Goal: Information Seeking & Learning: Compare options

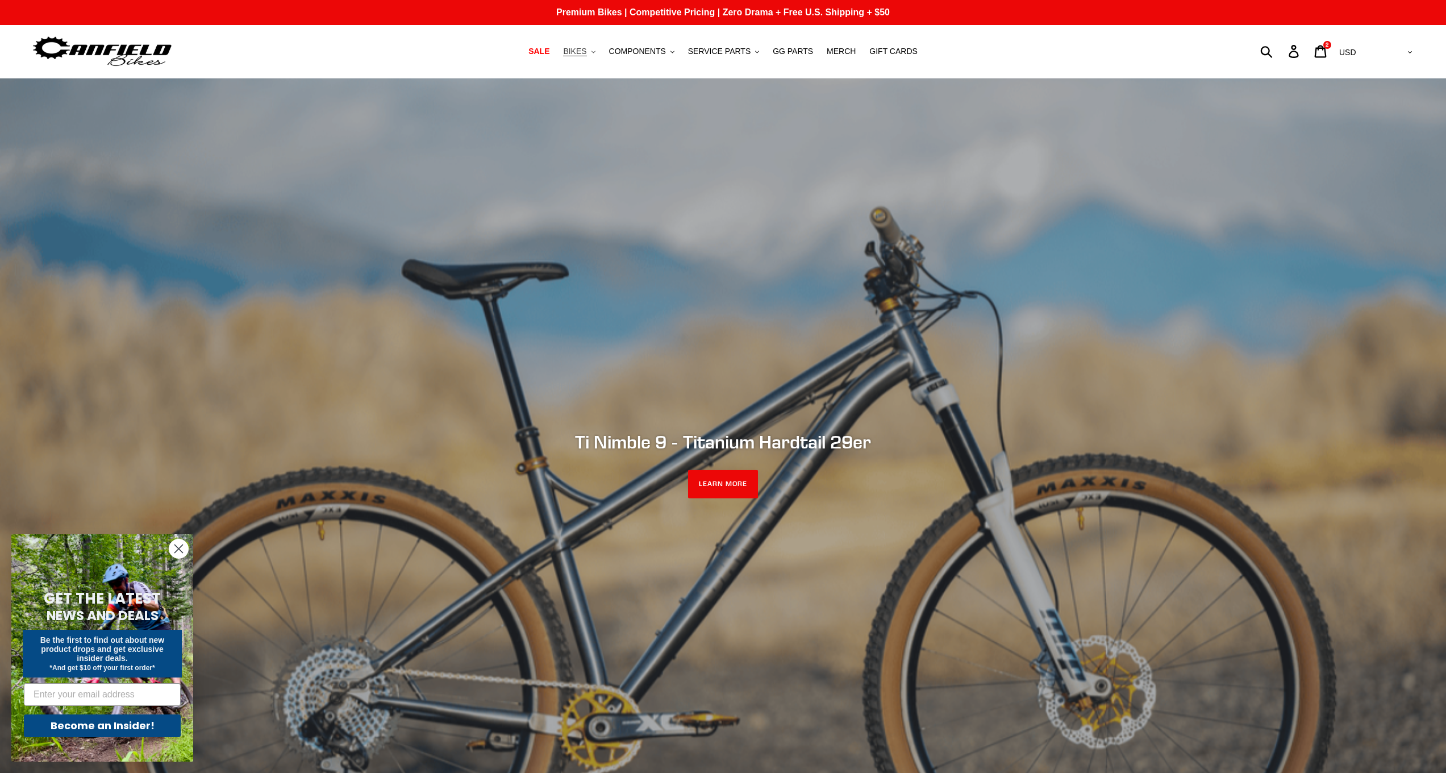
click at [587, 51] on span "BIKES" at bounding box center [574, 52] width 23 height 10
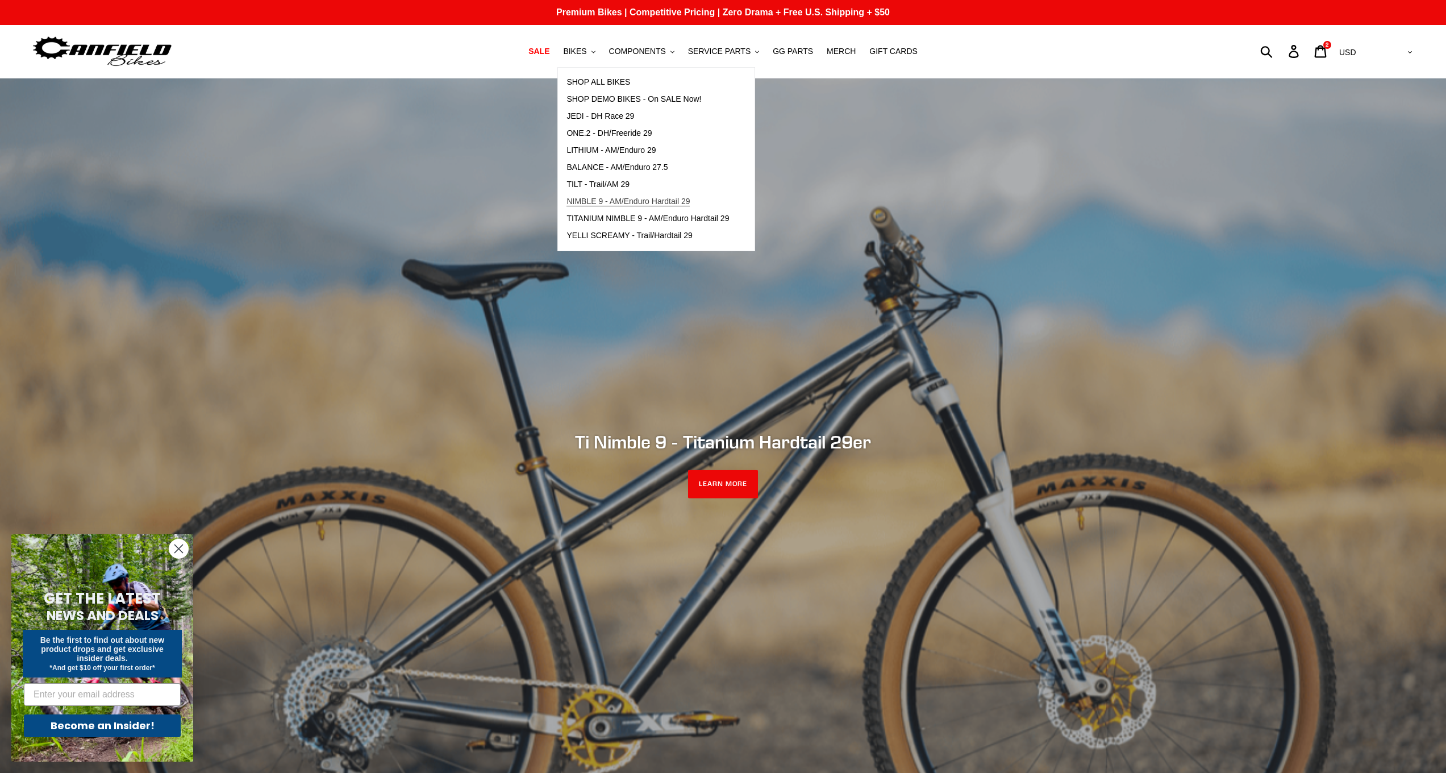
click at [609, 201] on span "NIMBLE 9 - AM/Enduro Hardtail 29" at bounding box center [628, 202] width 123 height 10
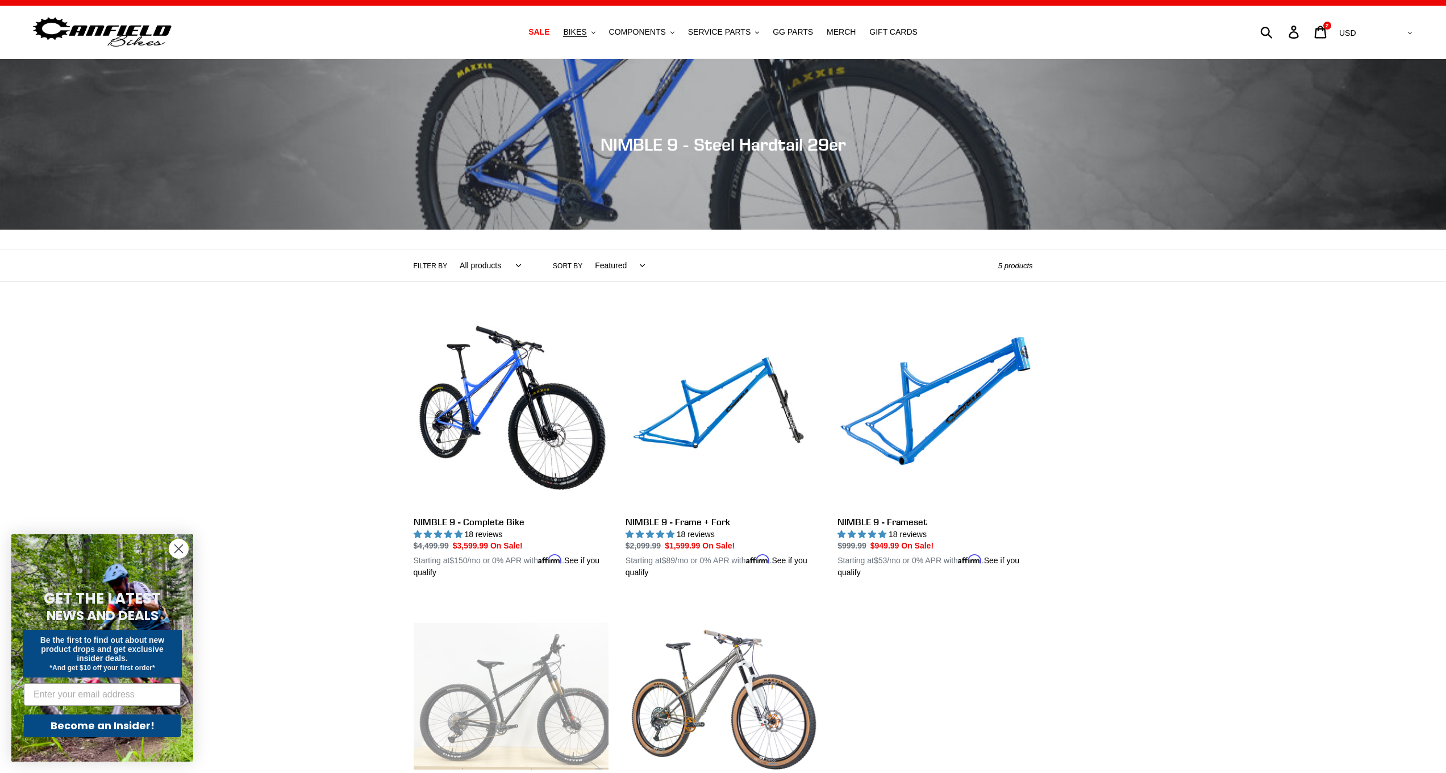
scroll to position [50, 0]
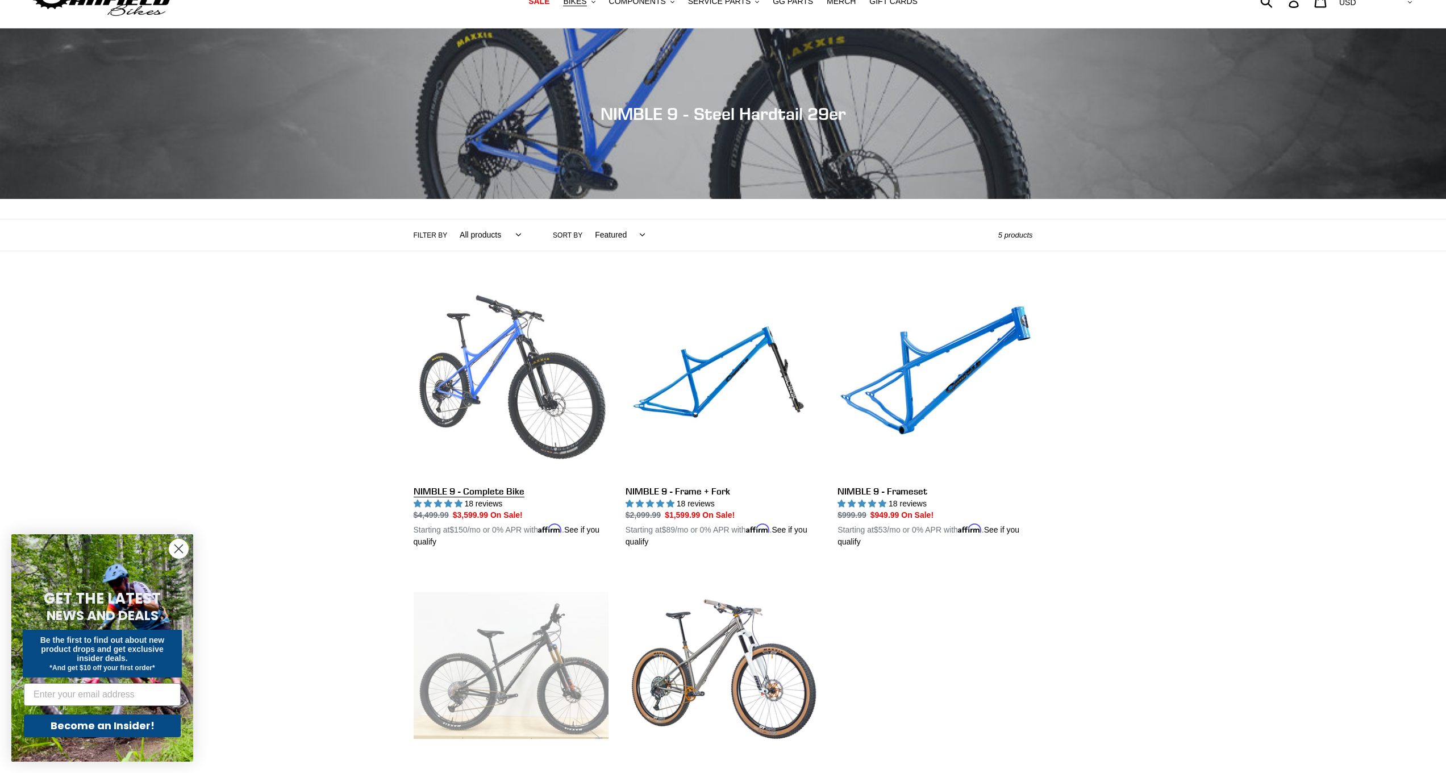
click at [476, 382] on link "NIMBLE 9 - Complete Bike" at bounding box center [511, 415] width 195 height 266
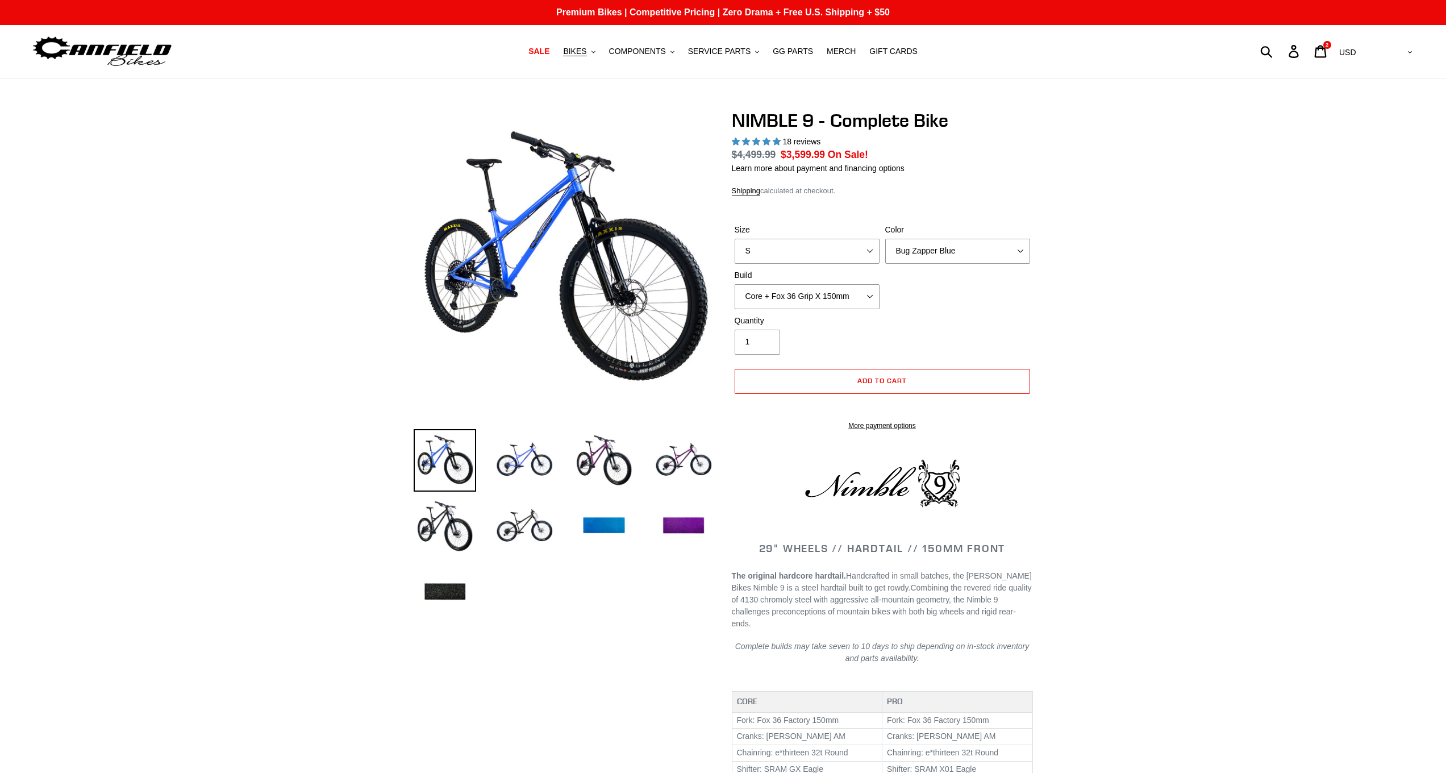
select select "highest-rating"
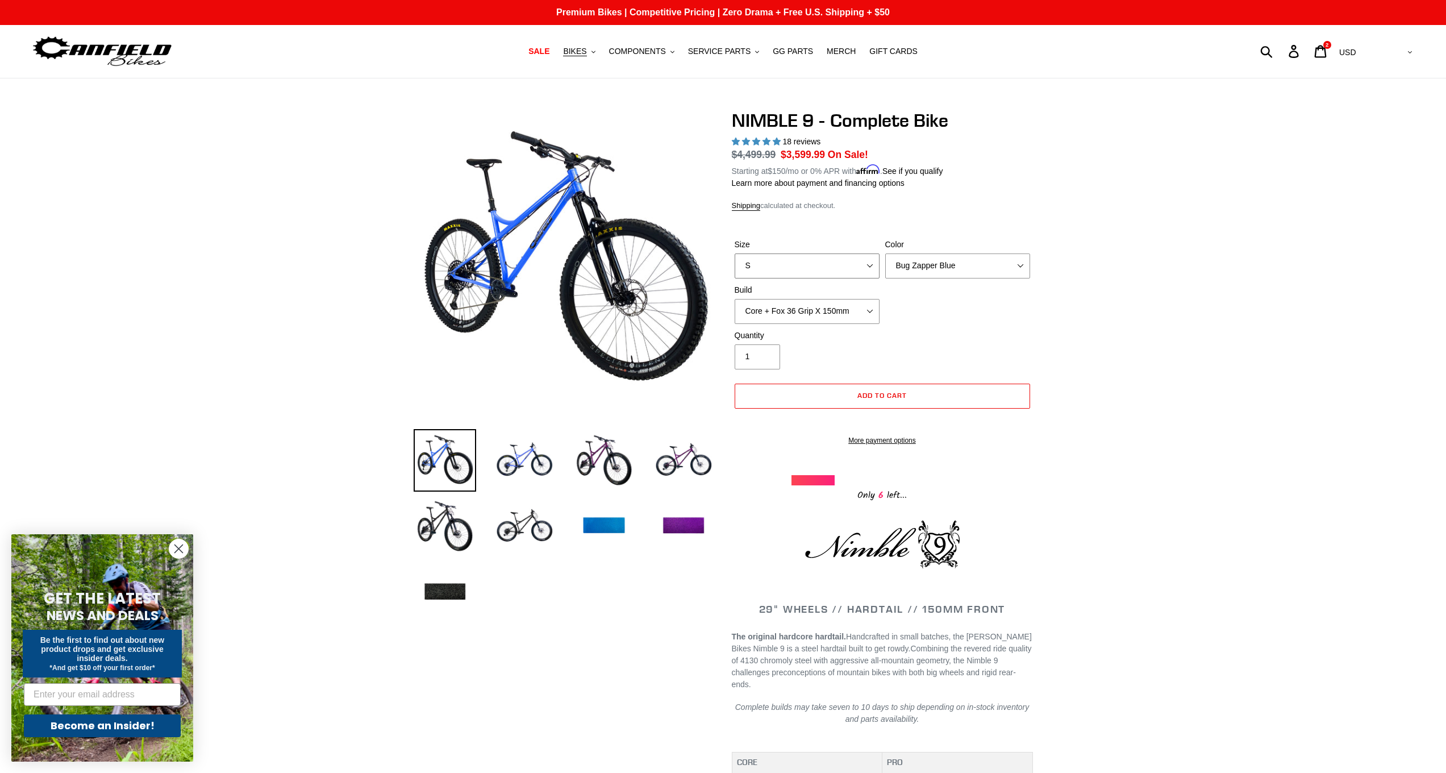
select select "M"
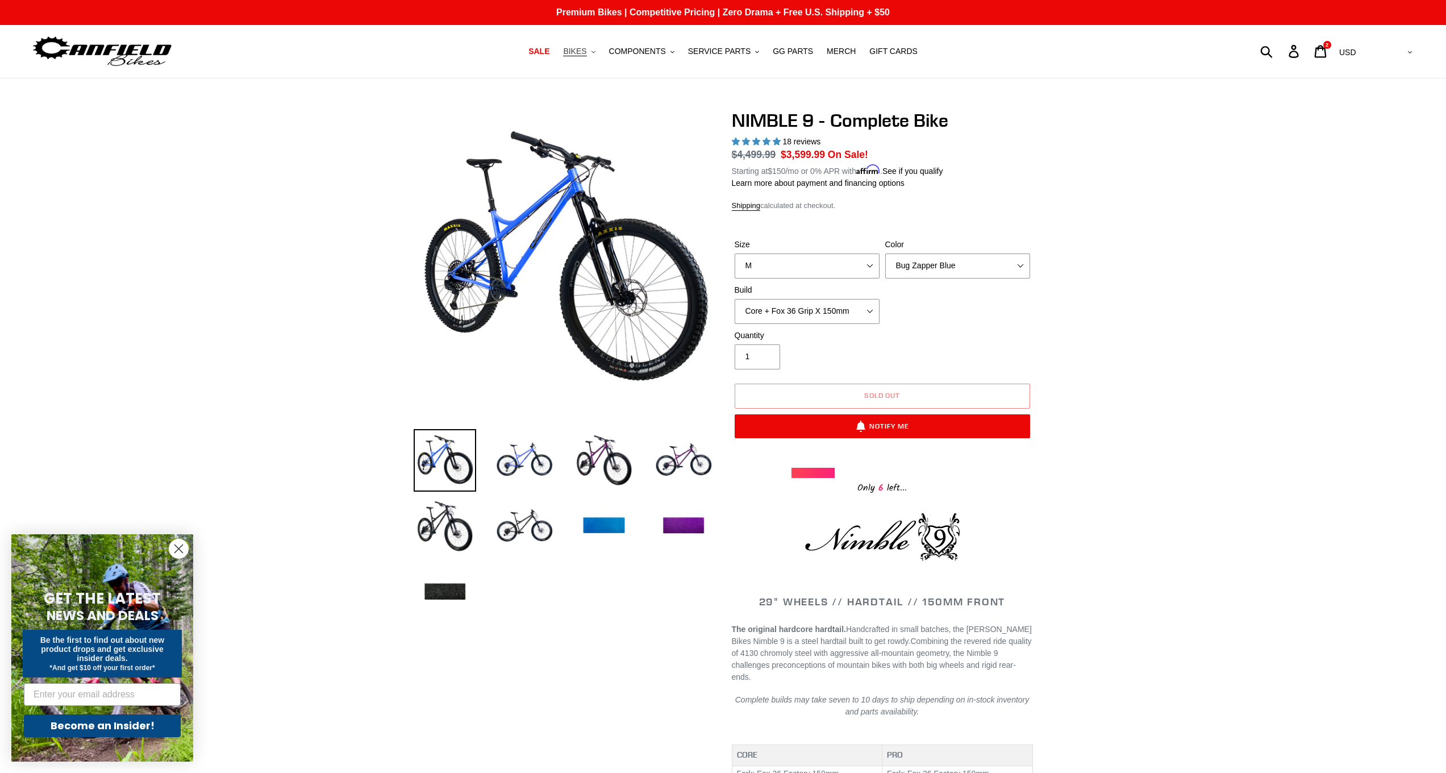
click at [579, 49] on span "BIKES" at bounding box center [574, 52] width 23 height 10
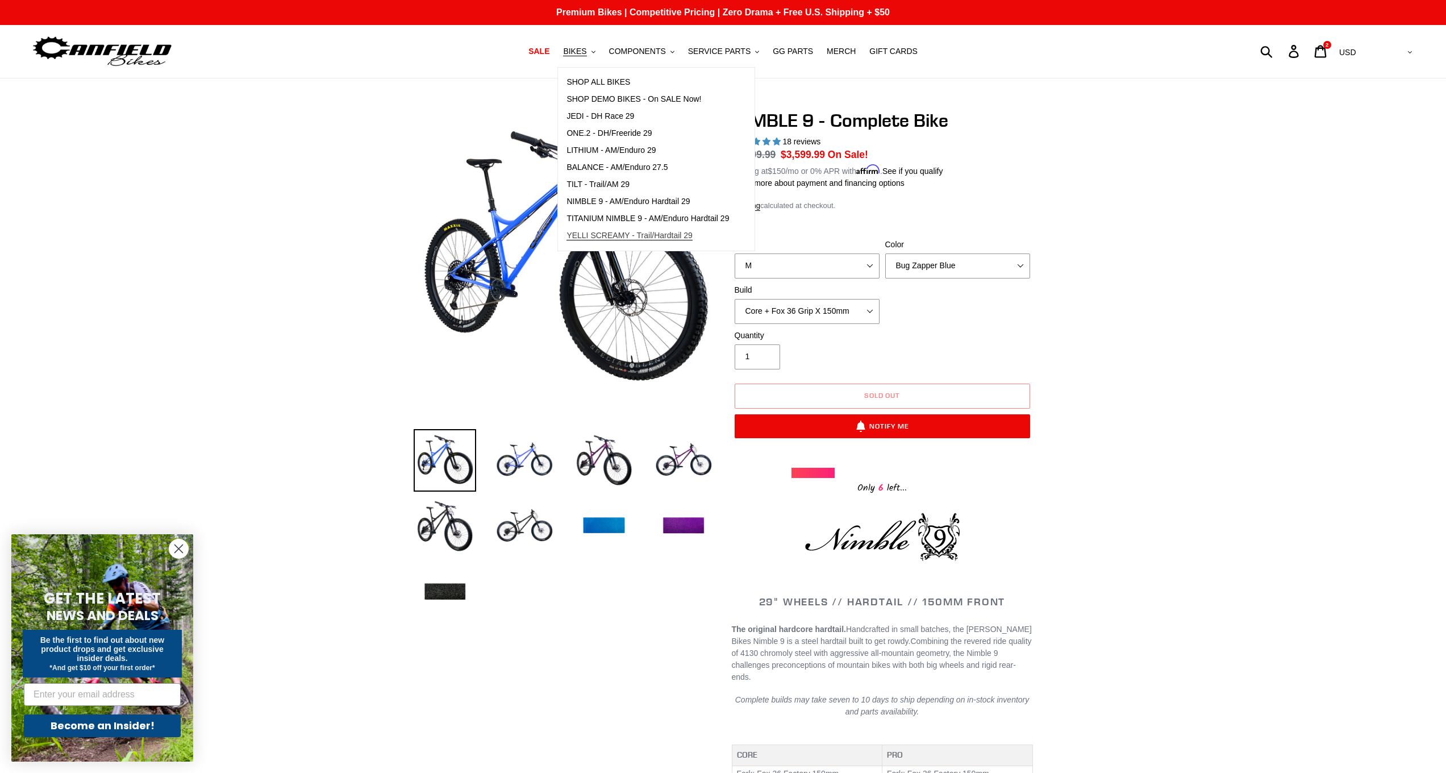
click at [601, 228] on link "YELLI SCREAMY - Trail/Hardtail 29" at bounding box center [648, 235] width 180 height 17
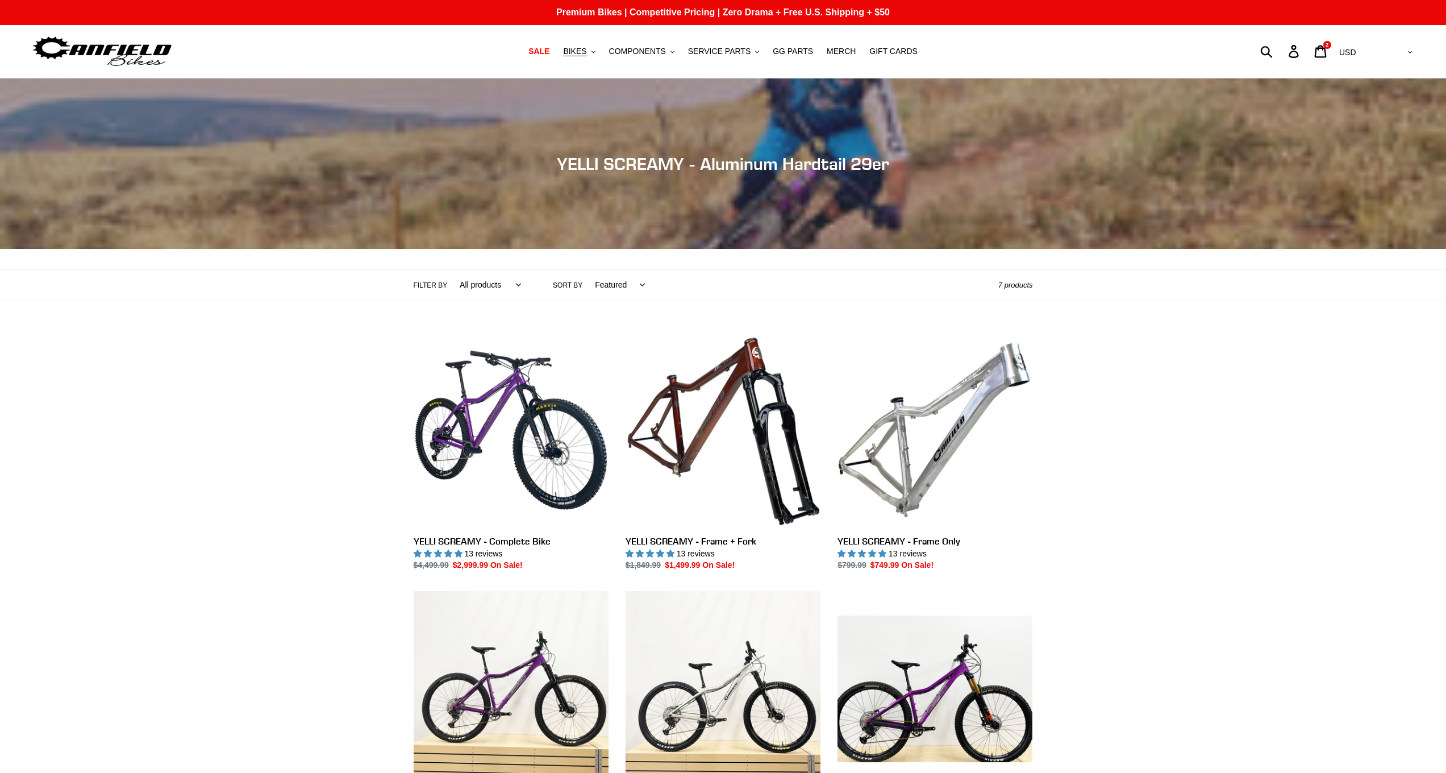
scroll to position [103, 0]
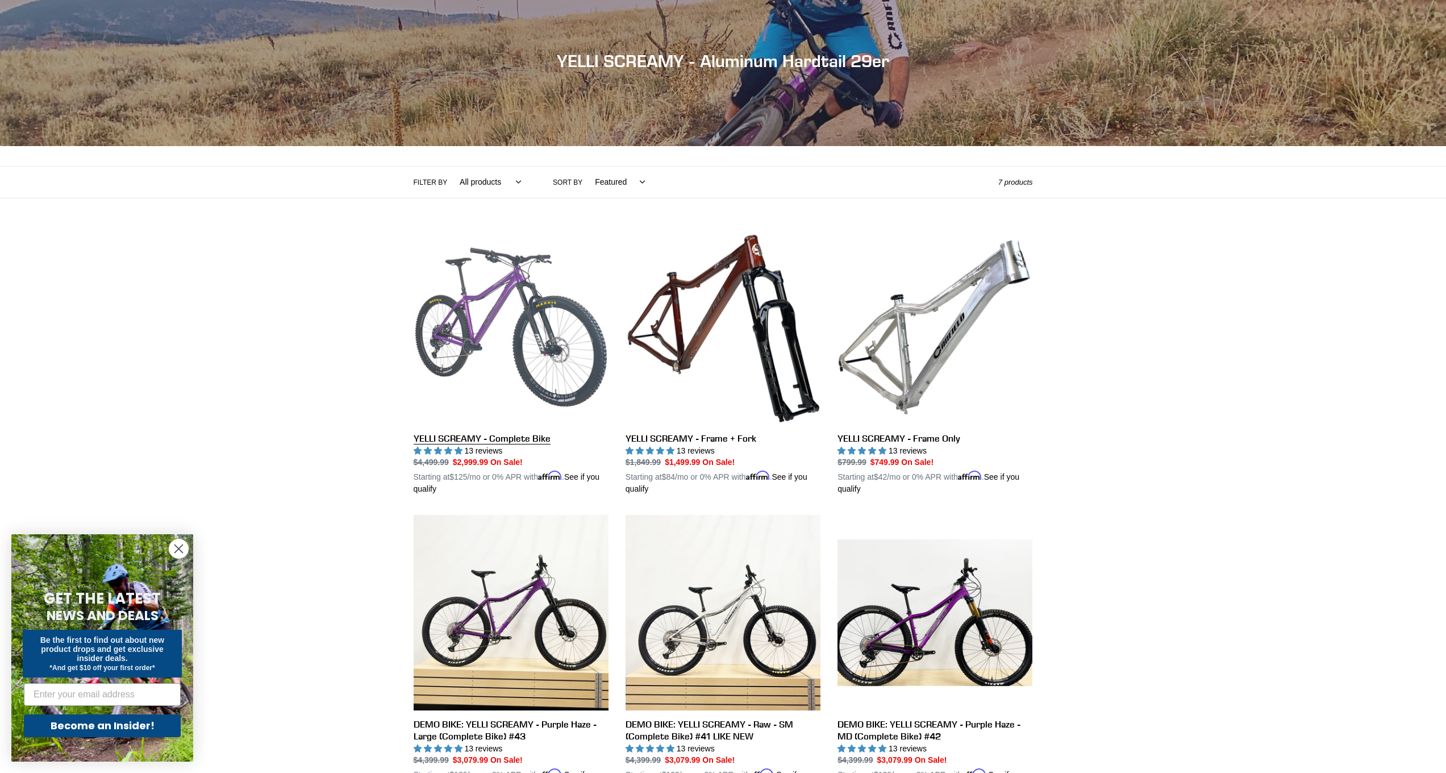
click at [454, 321] on link "YELLI SCREAMY - Complete Bike" at bounding box center [511, 363] width 195 height 266
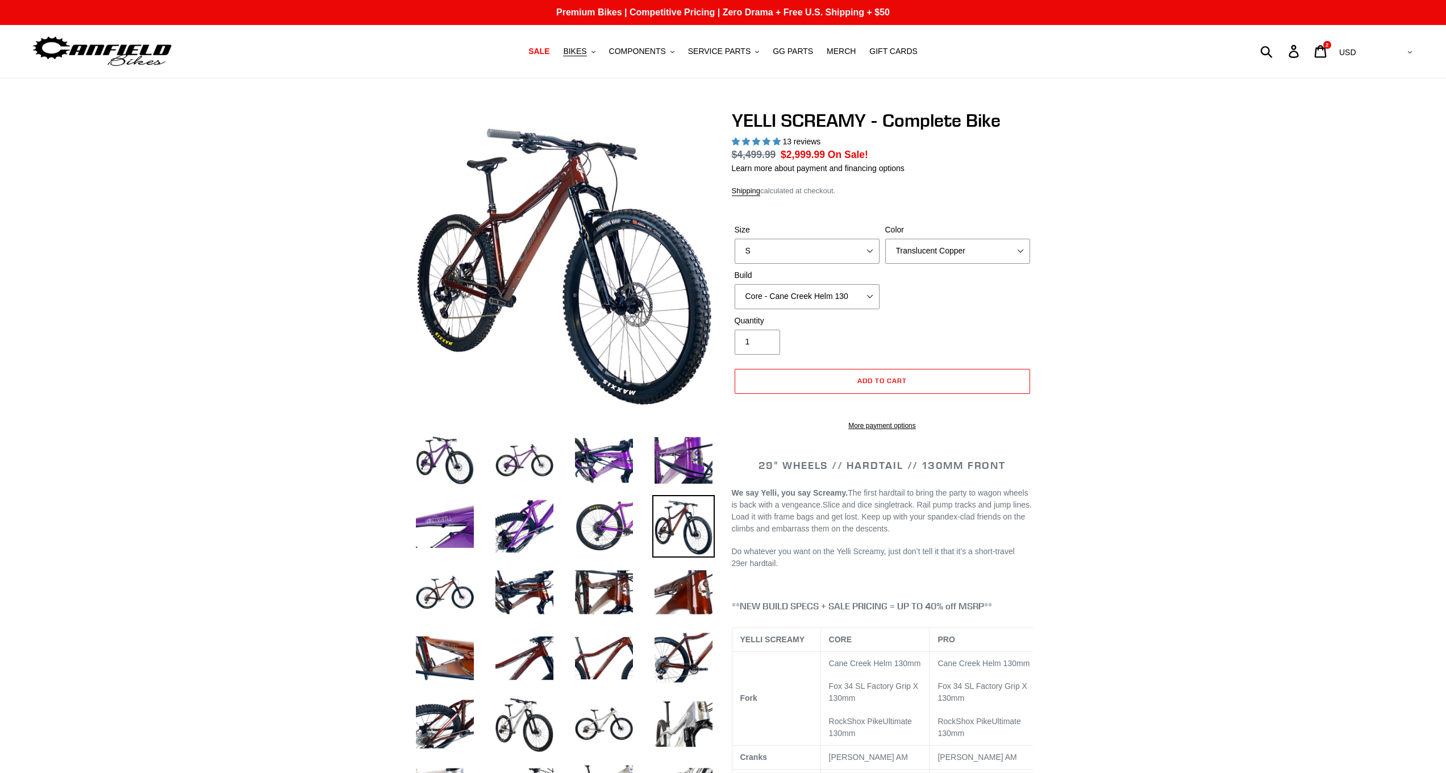
select select "highest-rating"
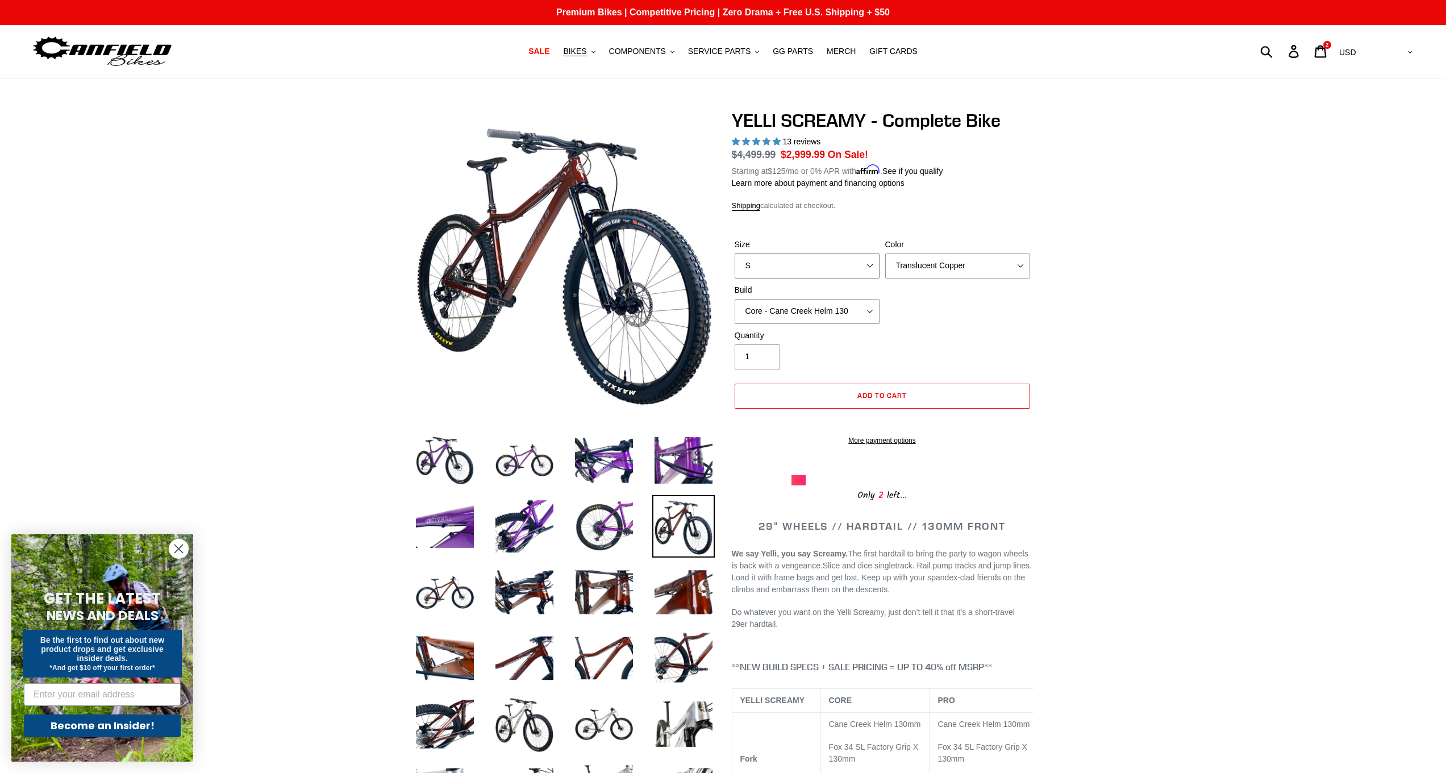
select select "M"
select select "Raw"
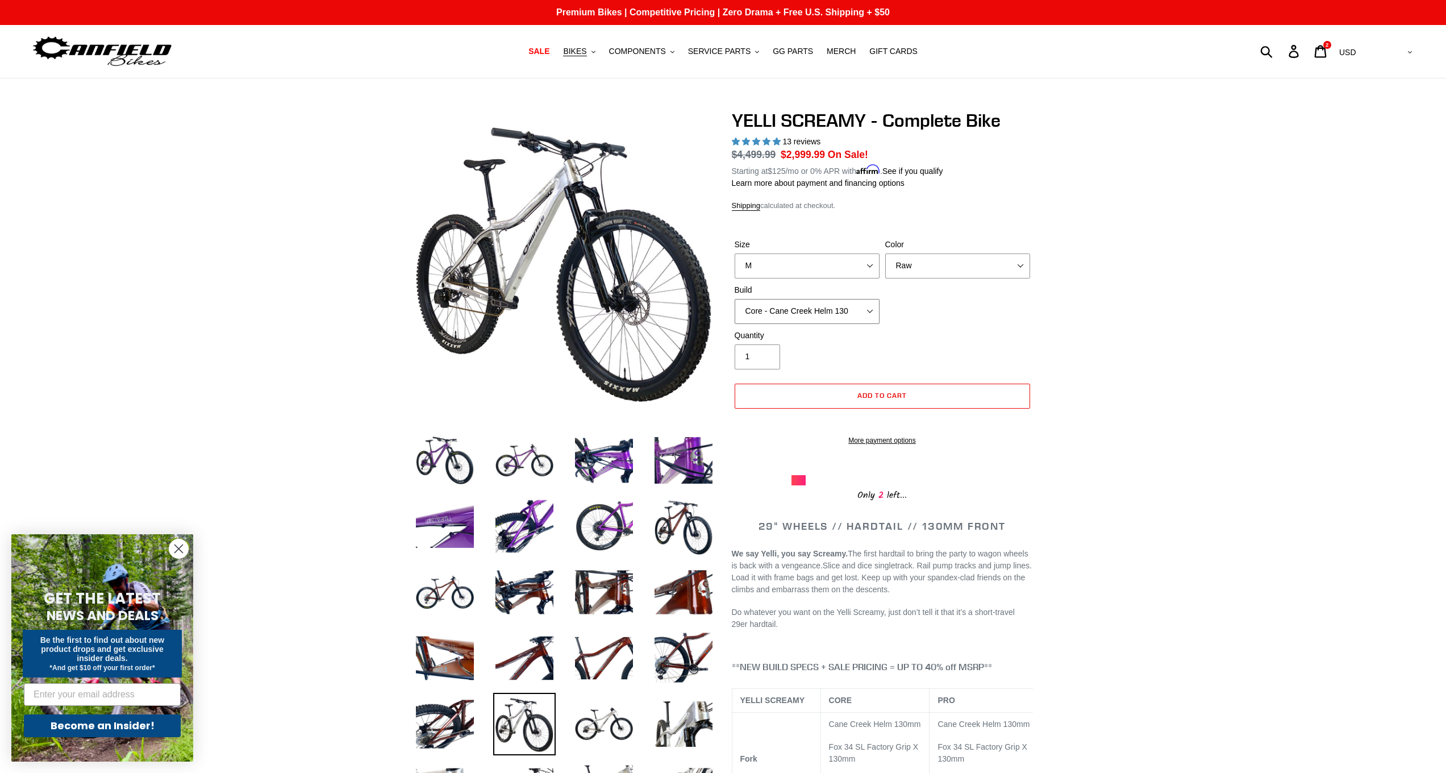
select select "Pro - Cane Creek Helm 130"
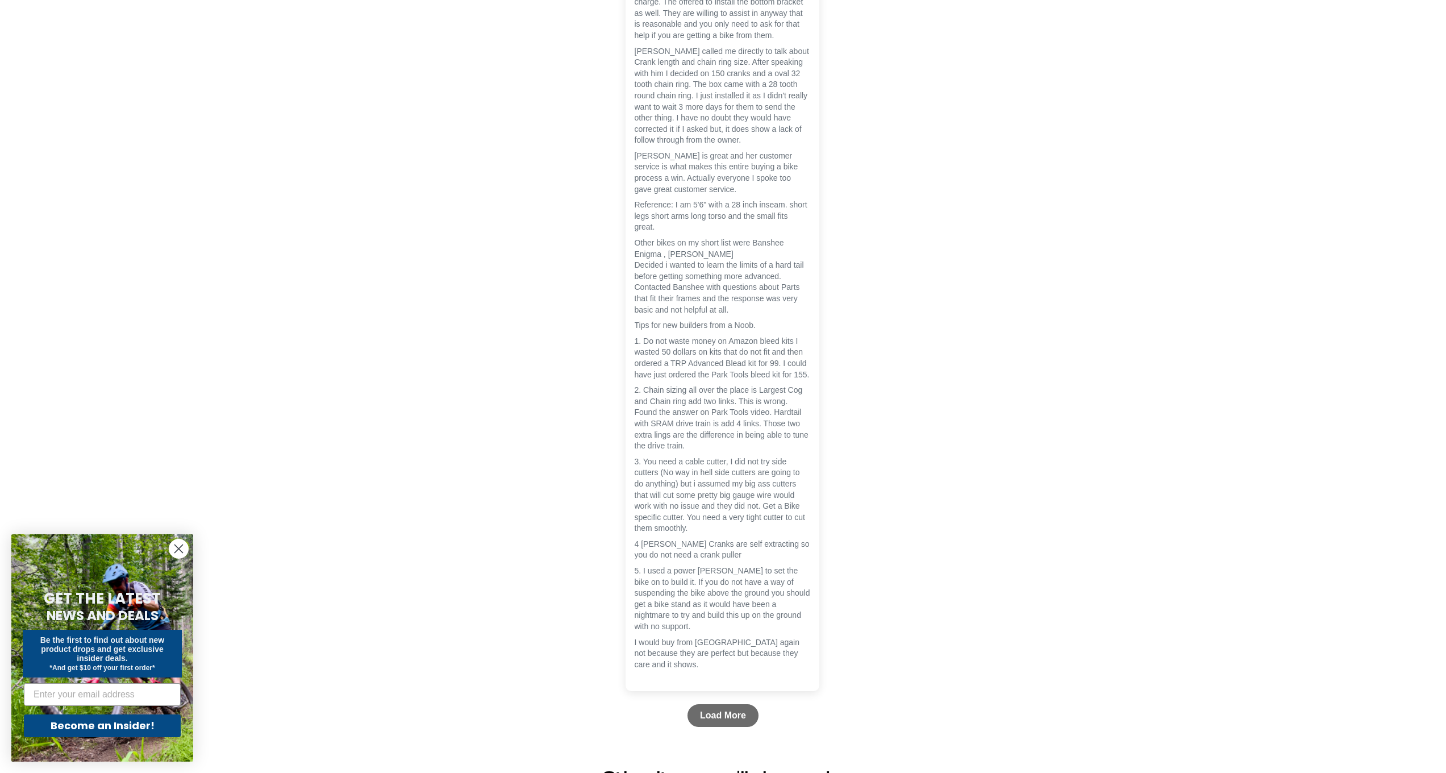
scroll to position [3707, 0]
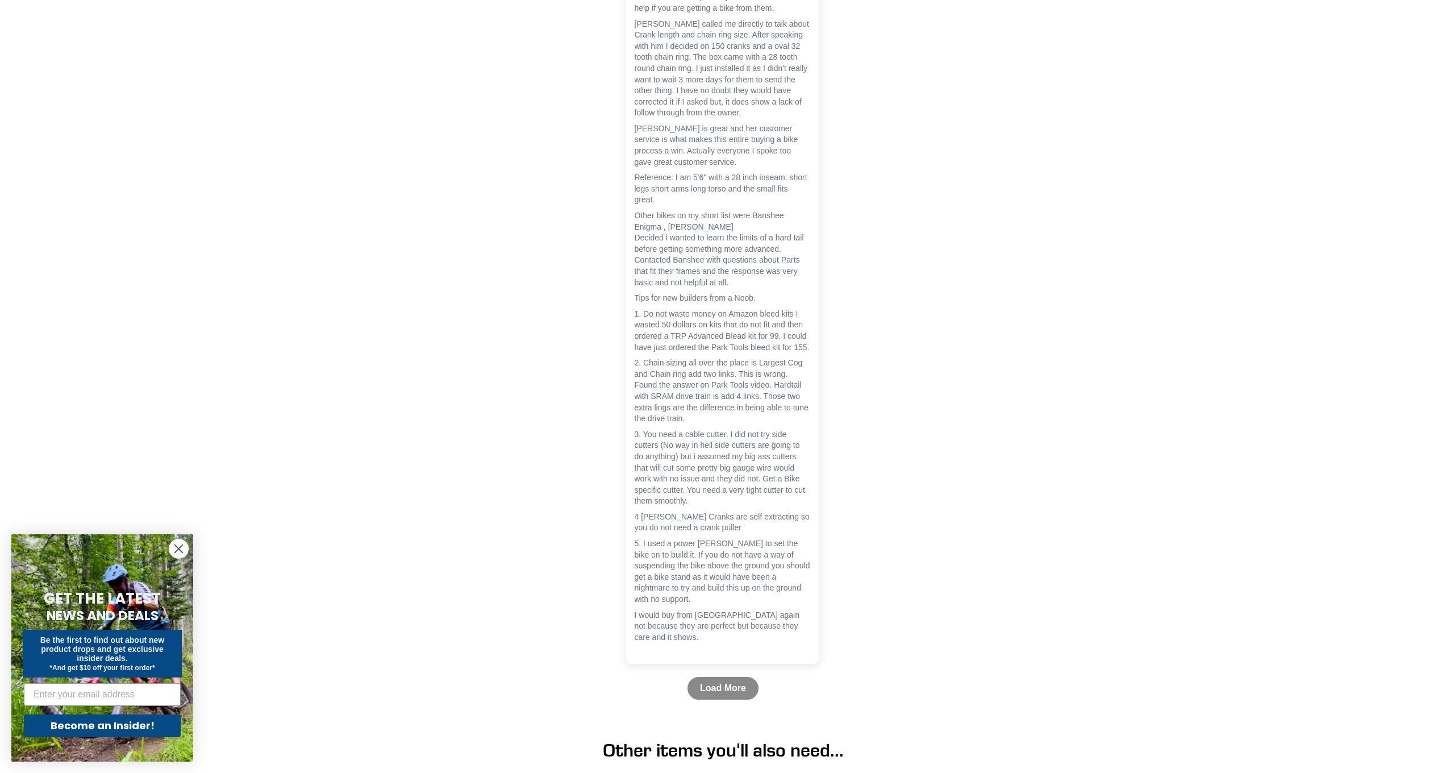
click at [714, 700] on link "Load More" at bounding box center [723, 688] width 71 height 23
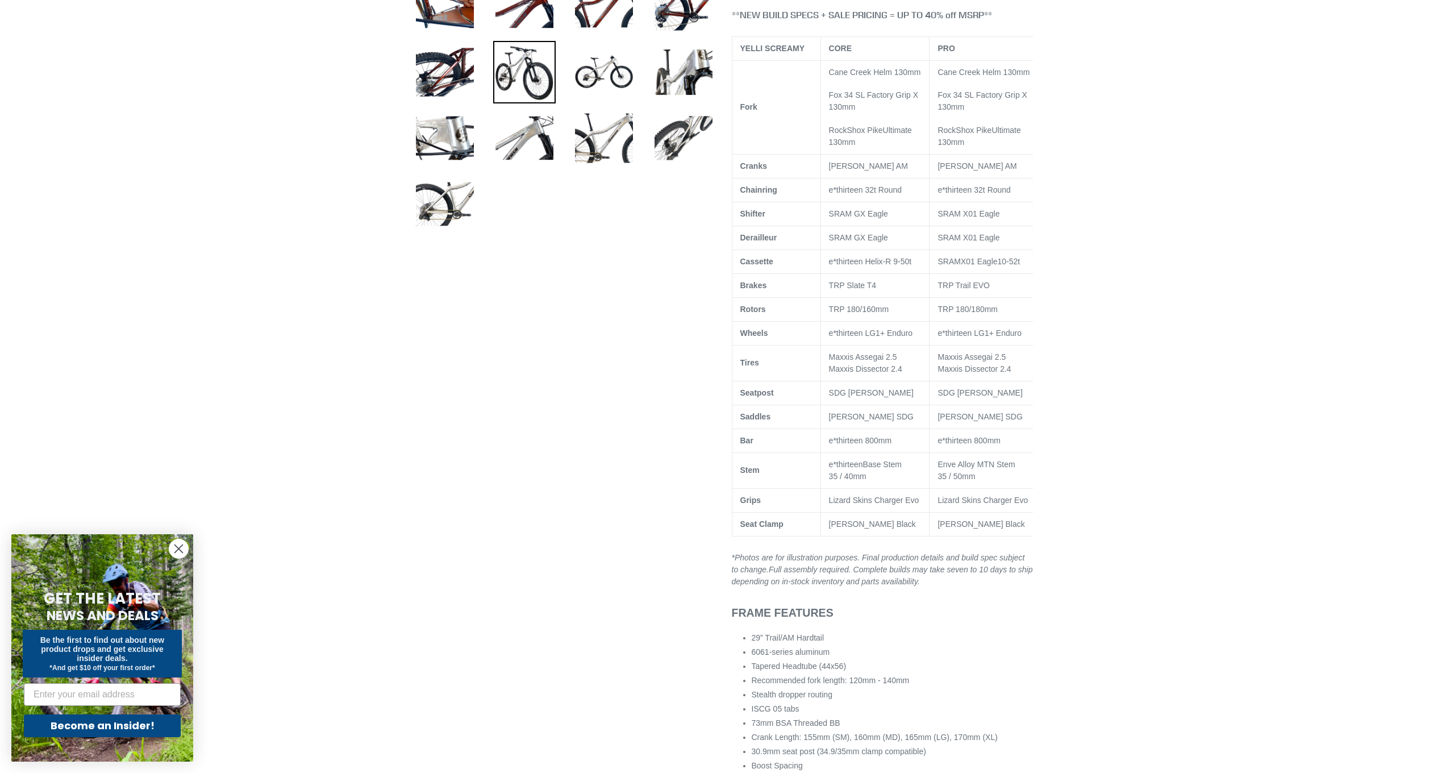
scroll to position [654, 0]
drag, startPoint x: 939, startPoint y: 306, endPoint x: 990, endPoint y: 307, distance: 51.2
click at [990, 295] on td "TRP Trail EVO" at bounding box center [986, 283] width 113 height 24
copy td "TRP Trail EVO"
click at [1115, 252] on div at bounding box center [723, 512] width 1446 height 2112
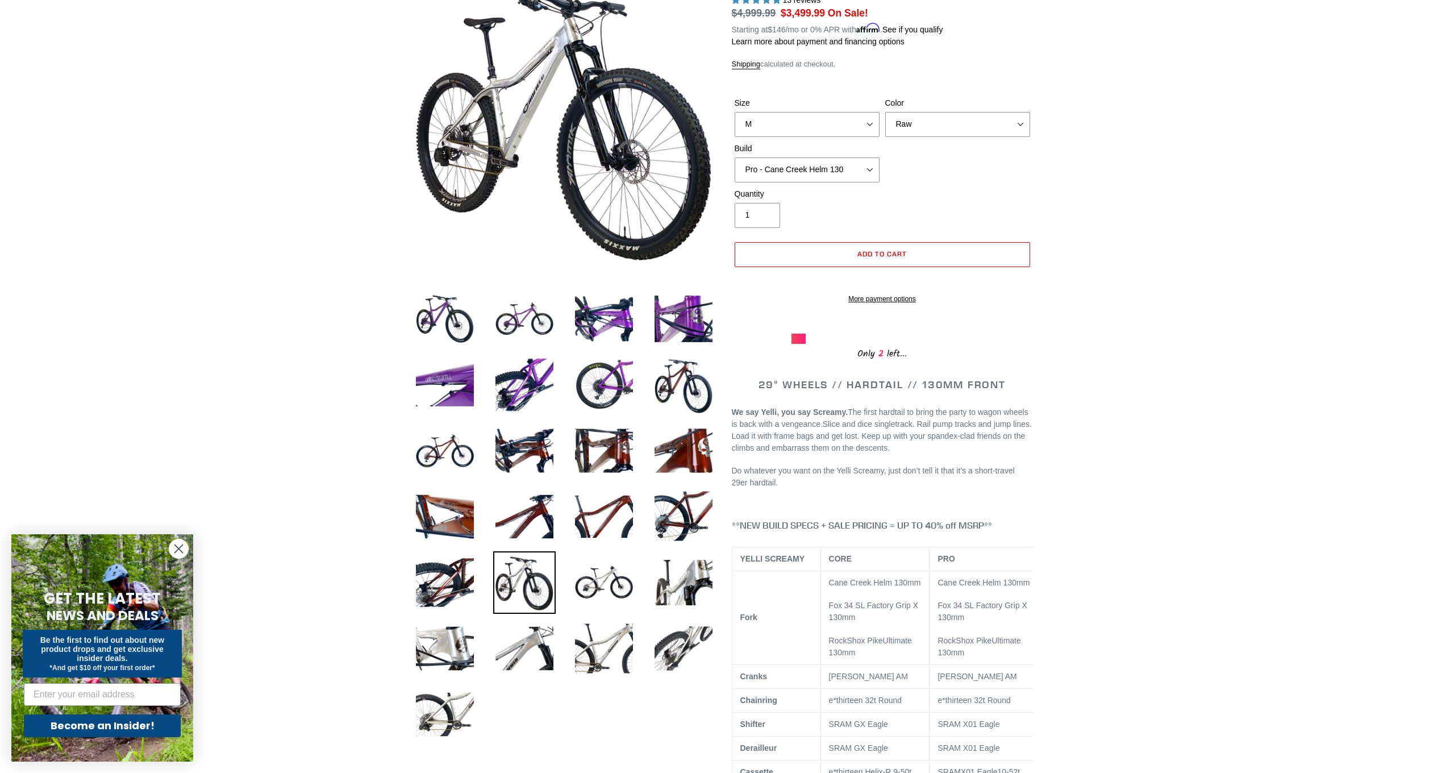
scroll to position [0, 0]
